Goal: Complete application form: Complete application form

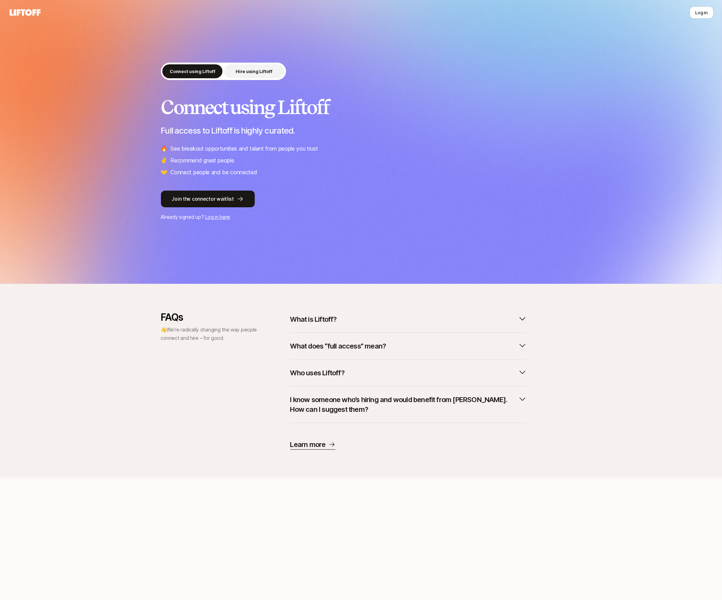
click at [253, 73] on p "Hire using Liftoff" at bounding box center [254, 71] width 36 height 7
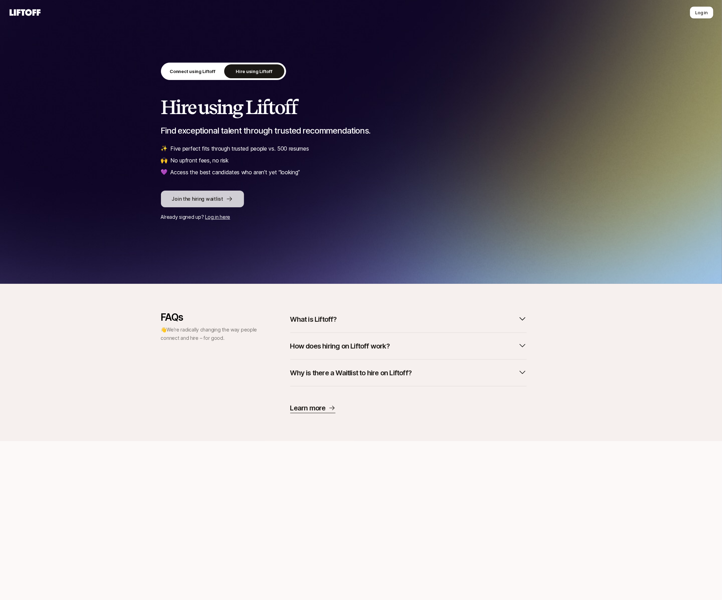
click at [226, 196] on icon at bounding box center [229, 198] width 7 height 7
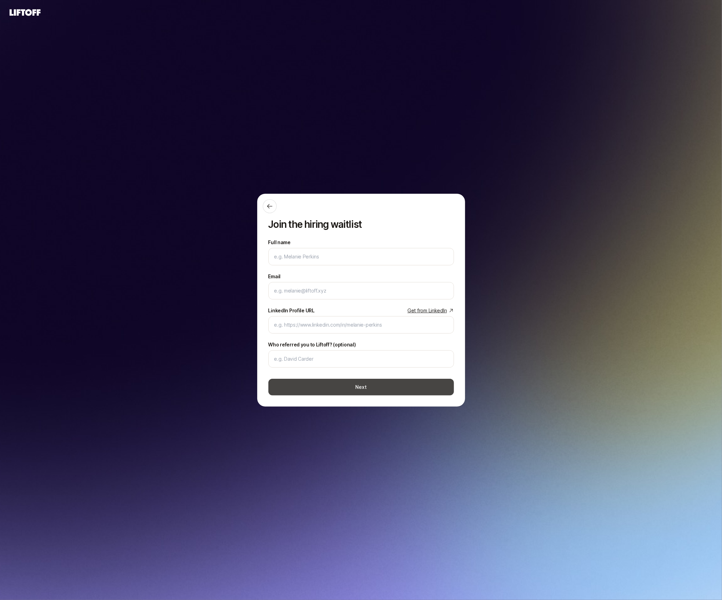
click at [383, 384] on button "Next" at bounding box center [361, 387] width 186 height 17
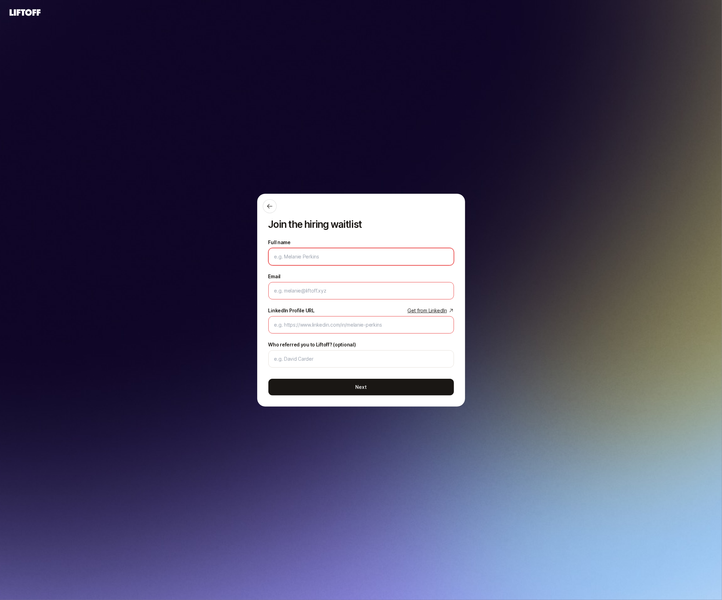
click at [353, 256] on input "Full name" at bounding box center [361, 256] width 174 height 8
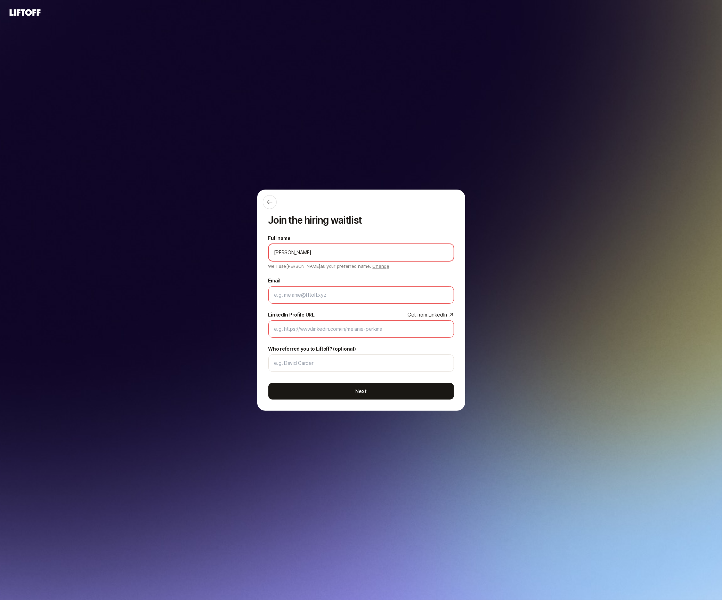
type input "[PERSON_NAME]"
type input "[PERSON_NAME][EMAIL_ADDRESS][PERSON_NAME][DOMAIN_NAME]"
click at [351, 329] on input "LinkedIn Profile URL Get from LinkedIn" at bounding box center [361, 329] width 174 height 8
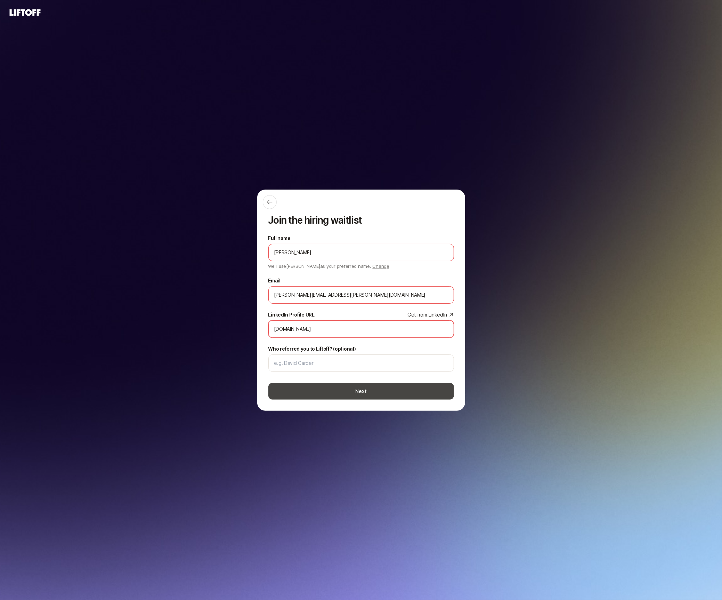
type input "[DOMAIN_NAME]"
click at [370, 391] on button "Next" at bounding box center [361, 391] width 186 height 17
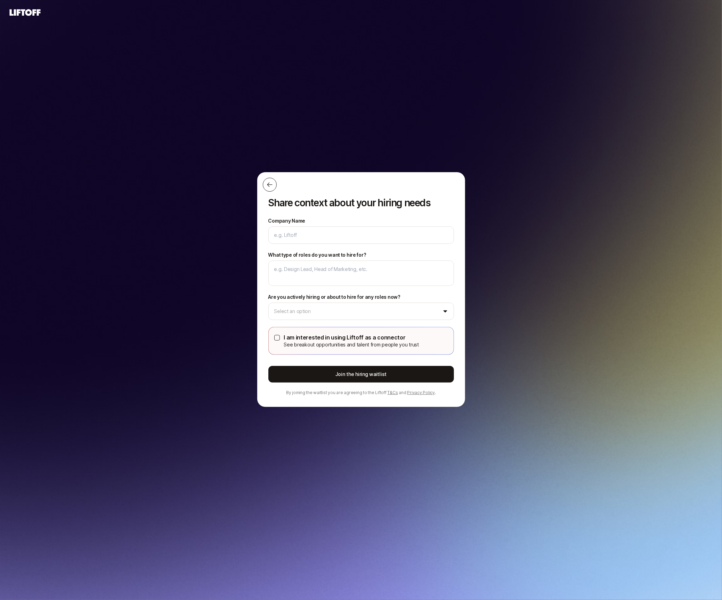
click at [269, 186] on icon at bounding box center [269, 184] width 7 height 7
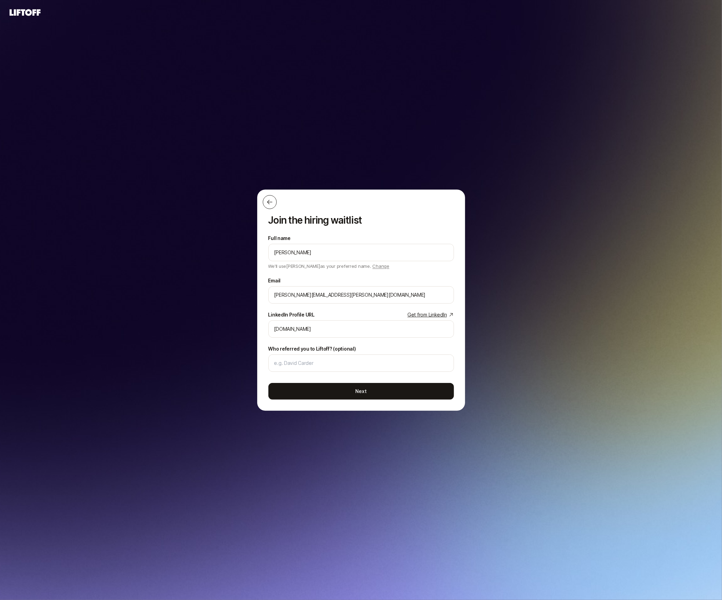
click at [269, 201] on icon at bounding box center [269, 202] width 5 height 5
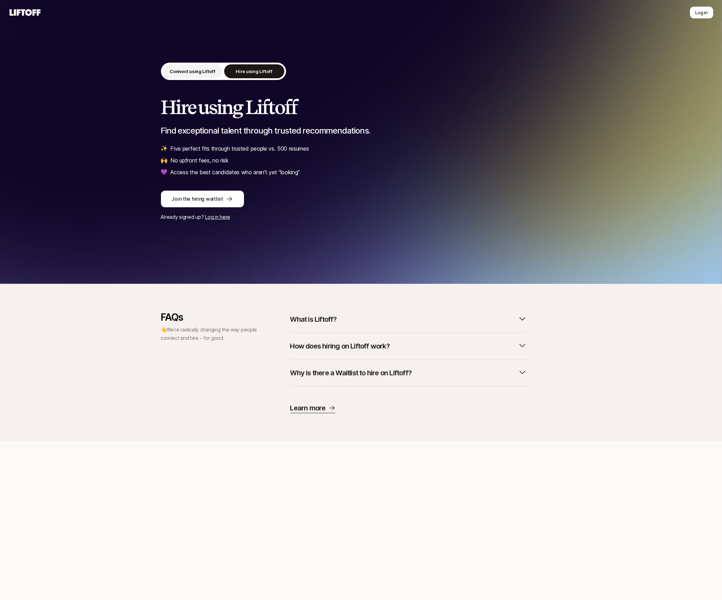
click at [197, 71] on p "Connect using Liftoff" at bounding box center [193, 71] width 46 height 7
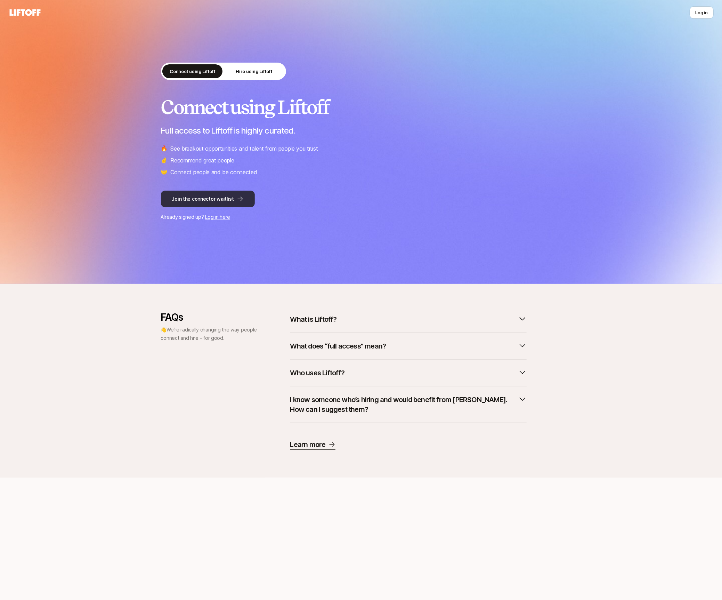
click at [217, 200] on button "Join the connector waitlist" at bounding box center [208, 198] width 94 height 17
